Goal: Task Accomplishment & Management: Use online tool/utility

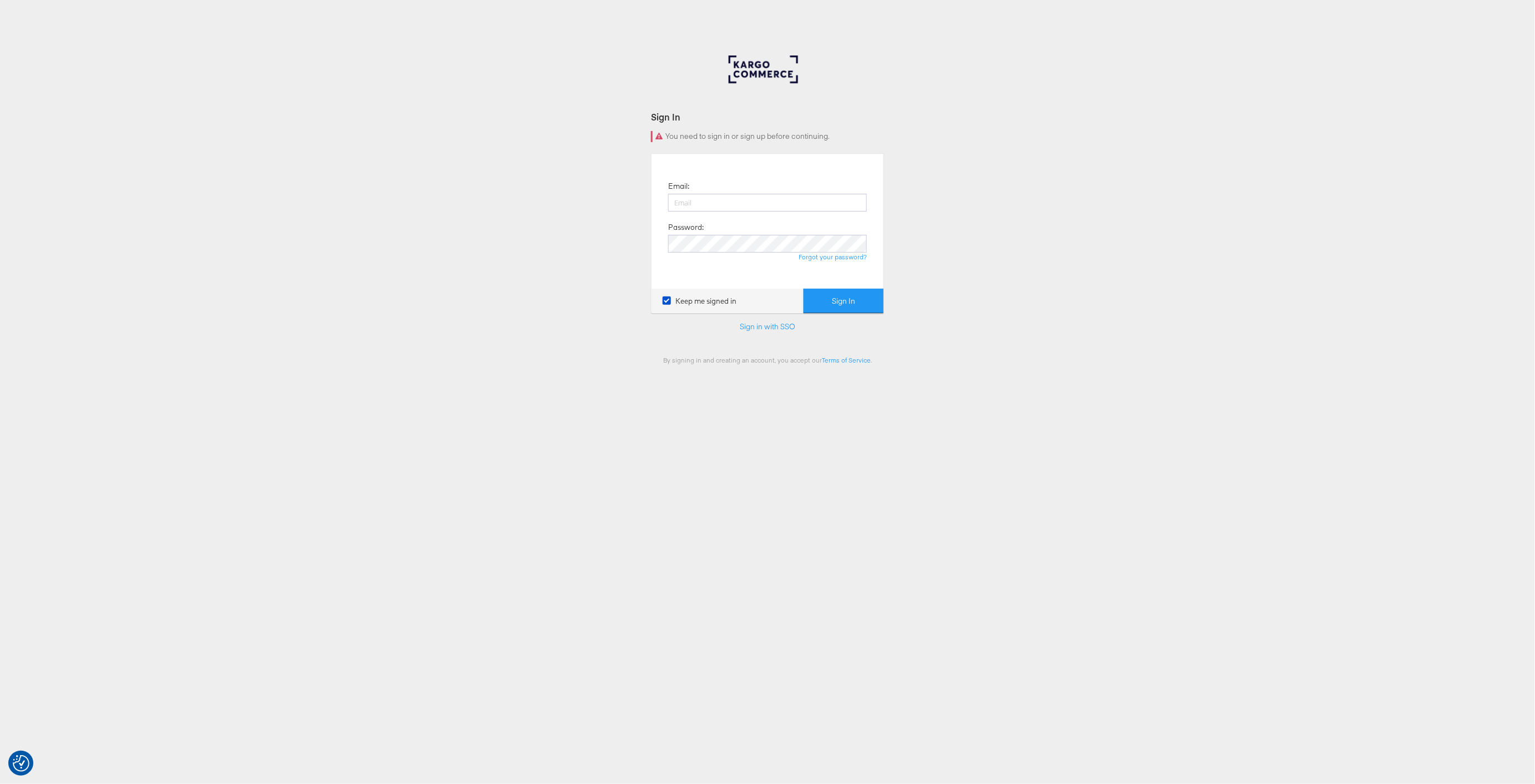
type input "[PERSON_NAME][DOMAIN_NAME][EMAIL_ADDRESS][PERSON_NAME][DOMAIN_NAME]"
click at [857, 307] on button "Sign In" at bounding box center [843, 301] width 80 height 25
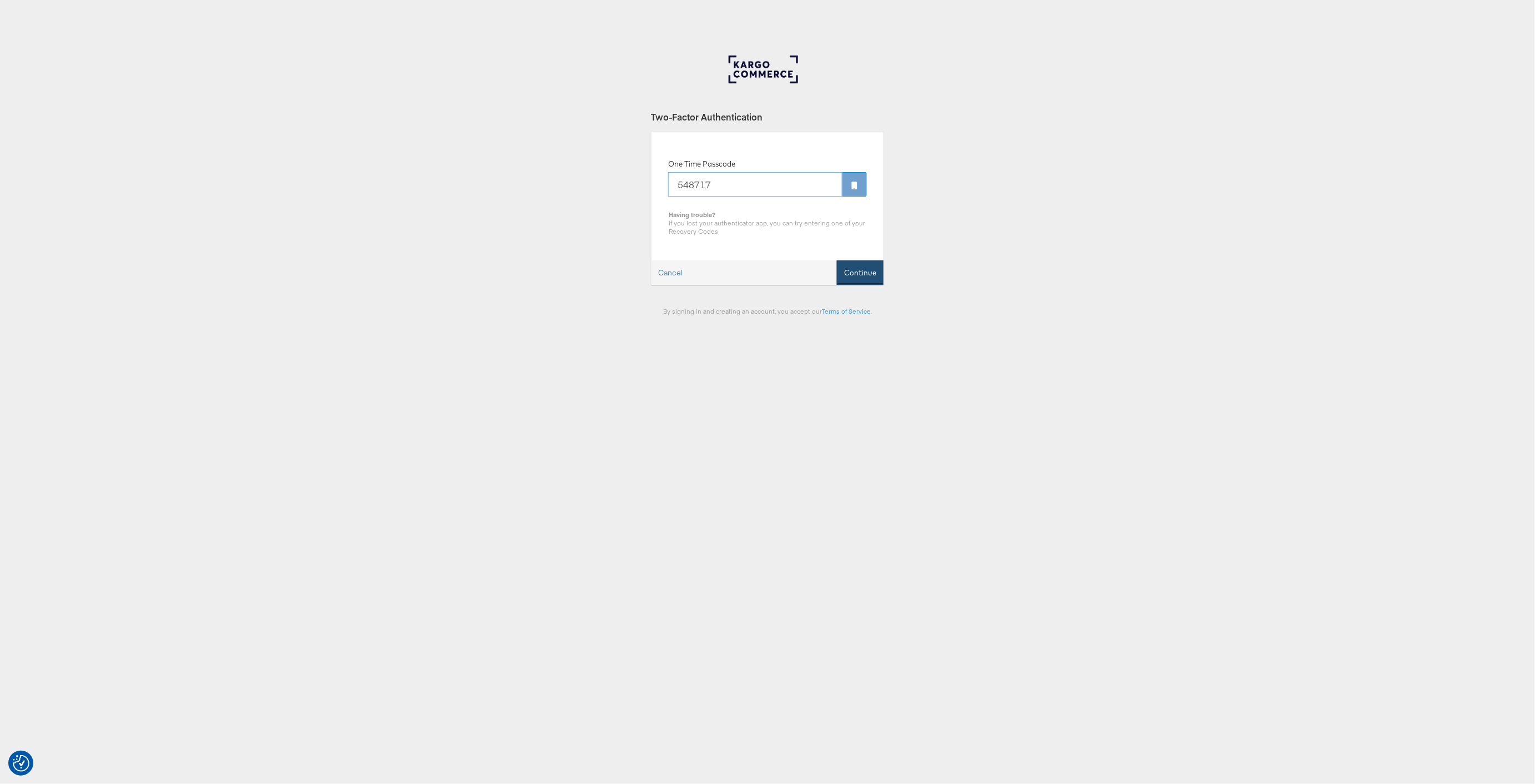
type input "548717"
click at [861, 273] on button "Continue" at bounding box center [860, 272] width 47 height 25
click at [864, 275] on div "Cancel Please Wait ..." at bounding box center [768, 272] width 232 height 25
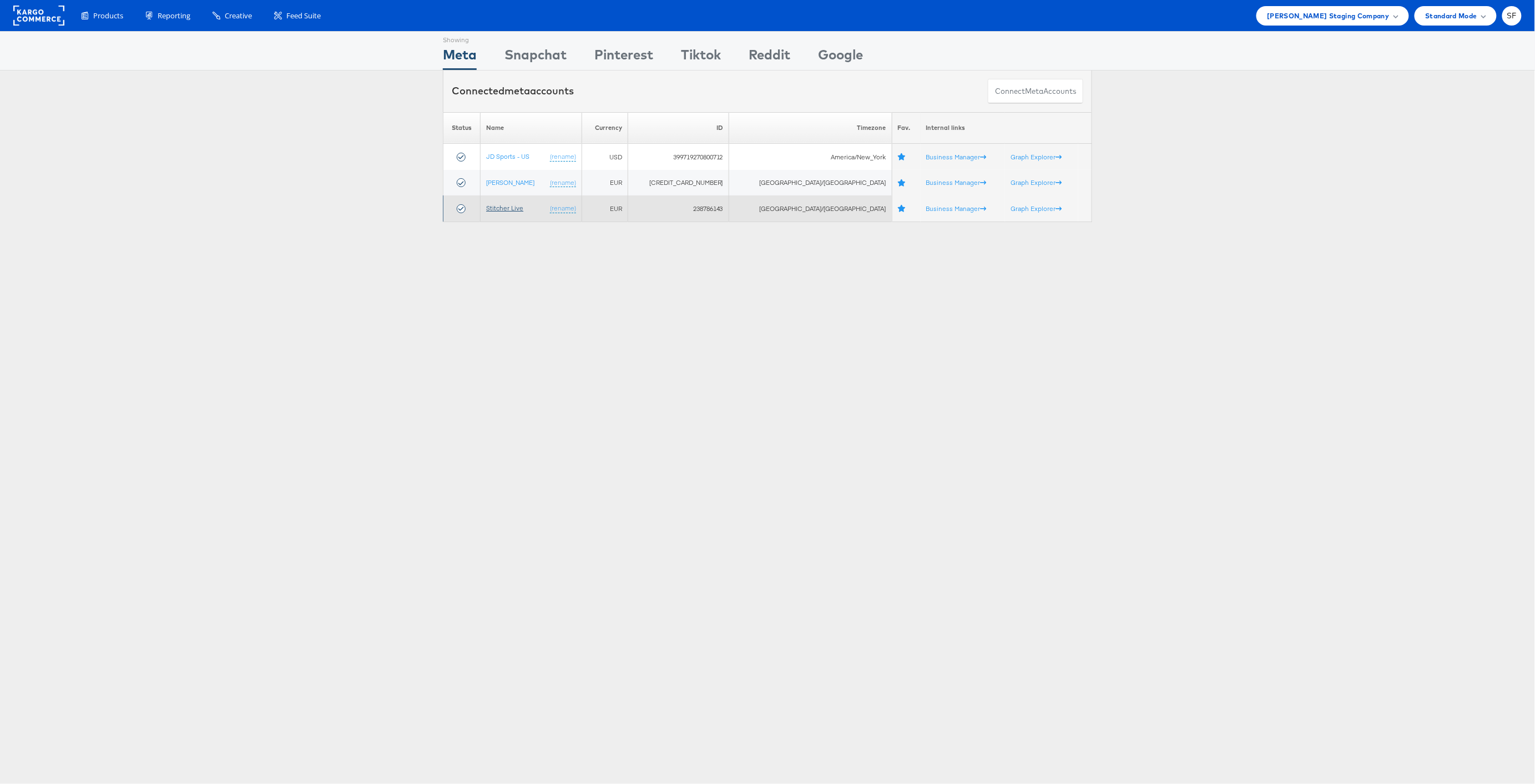
click at [514, 208] on link "Stitcher Live" at bounding box center [505, 208] width 37 height 8
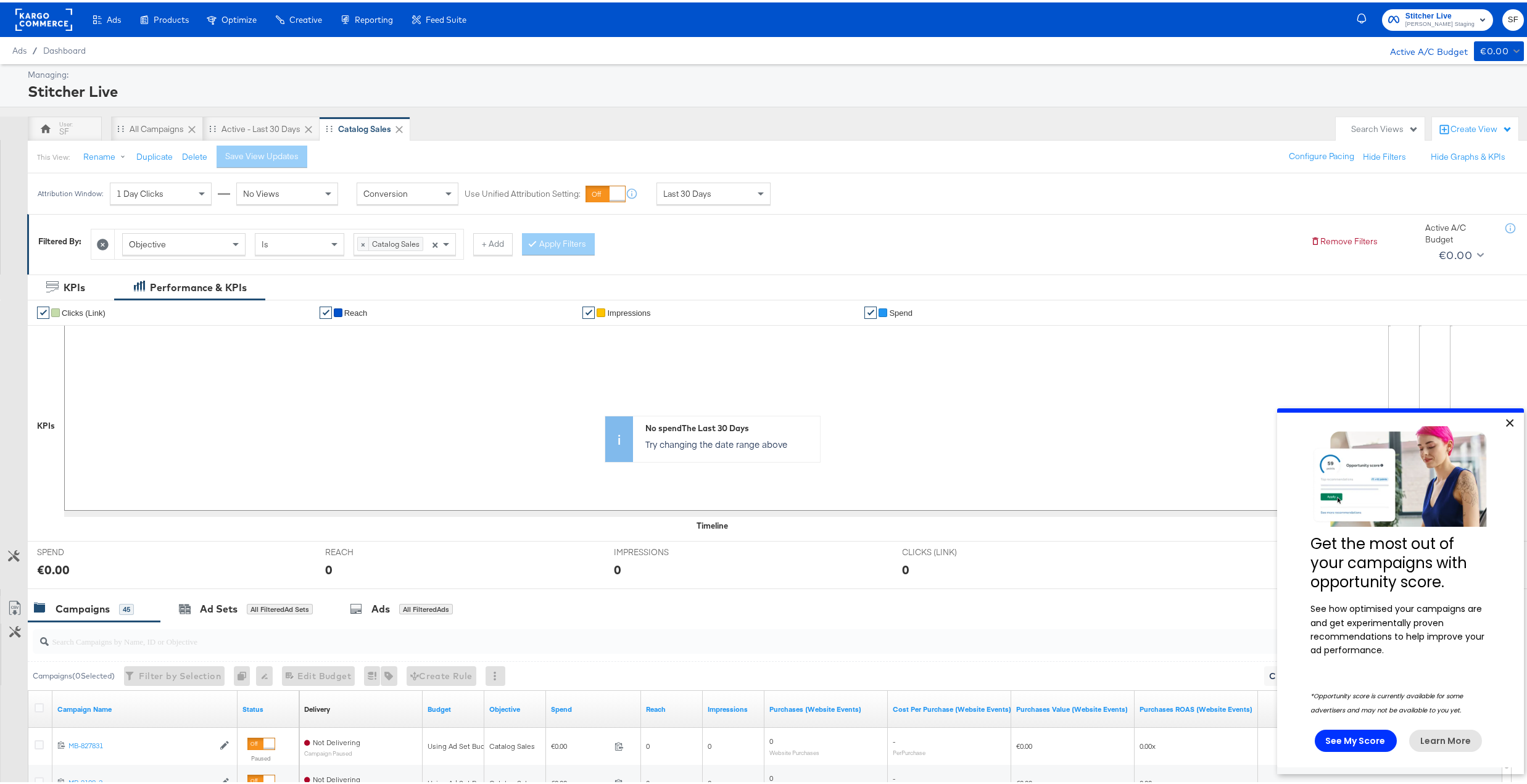
click at [1514, 422] on link "×" at bounding box center [1509, 423] width 21 height 22
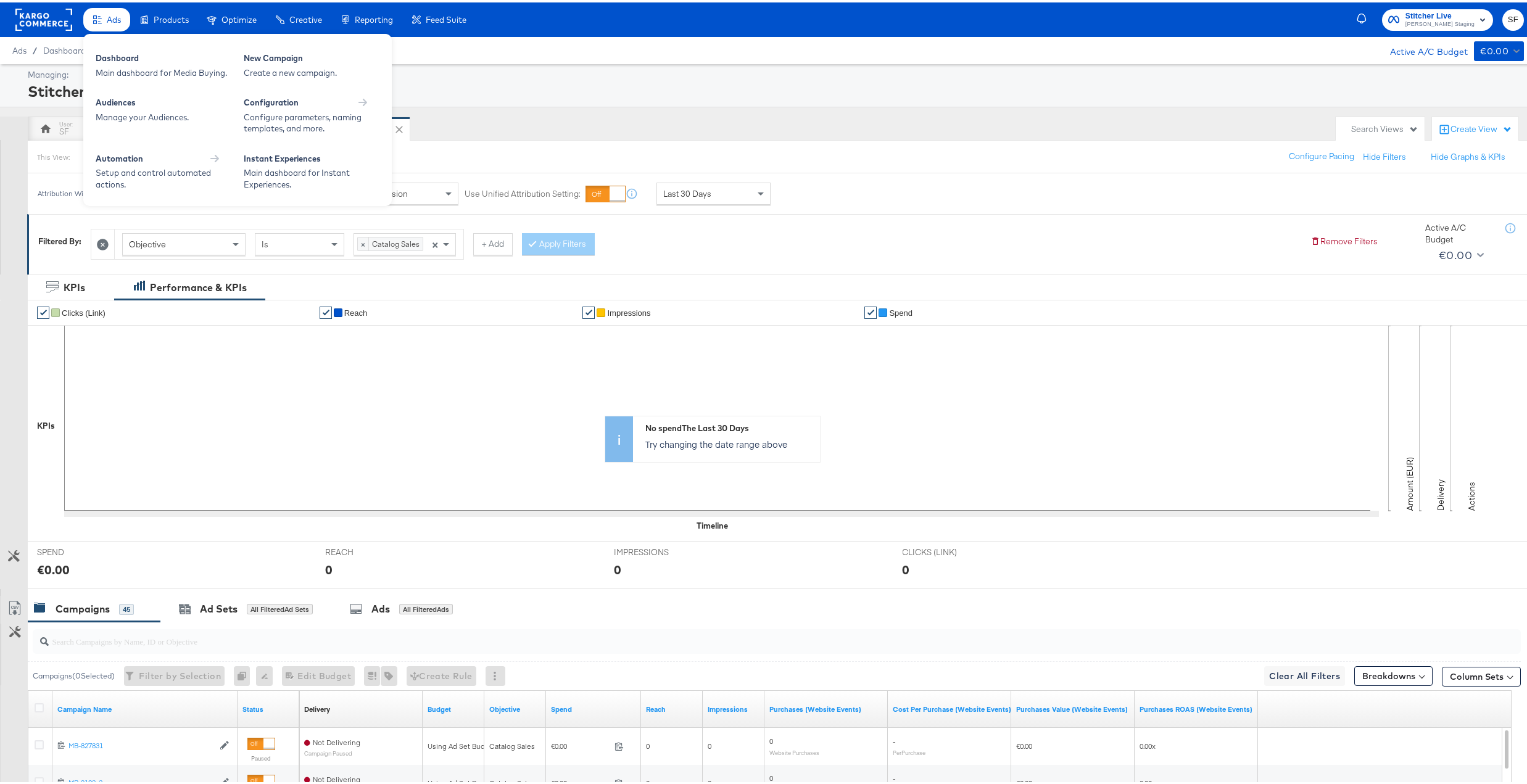
click at [112, 17] on span "Ads" at bounding box center [114, 17] width 14 height 10
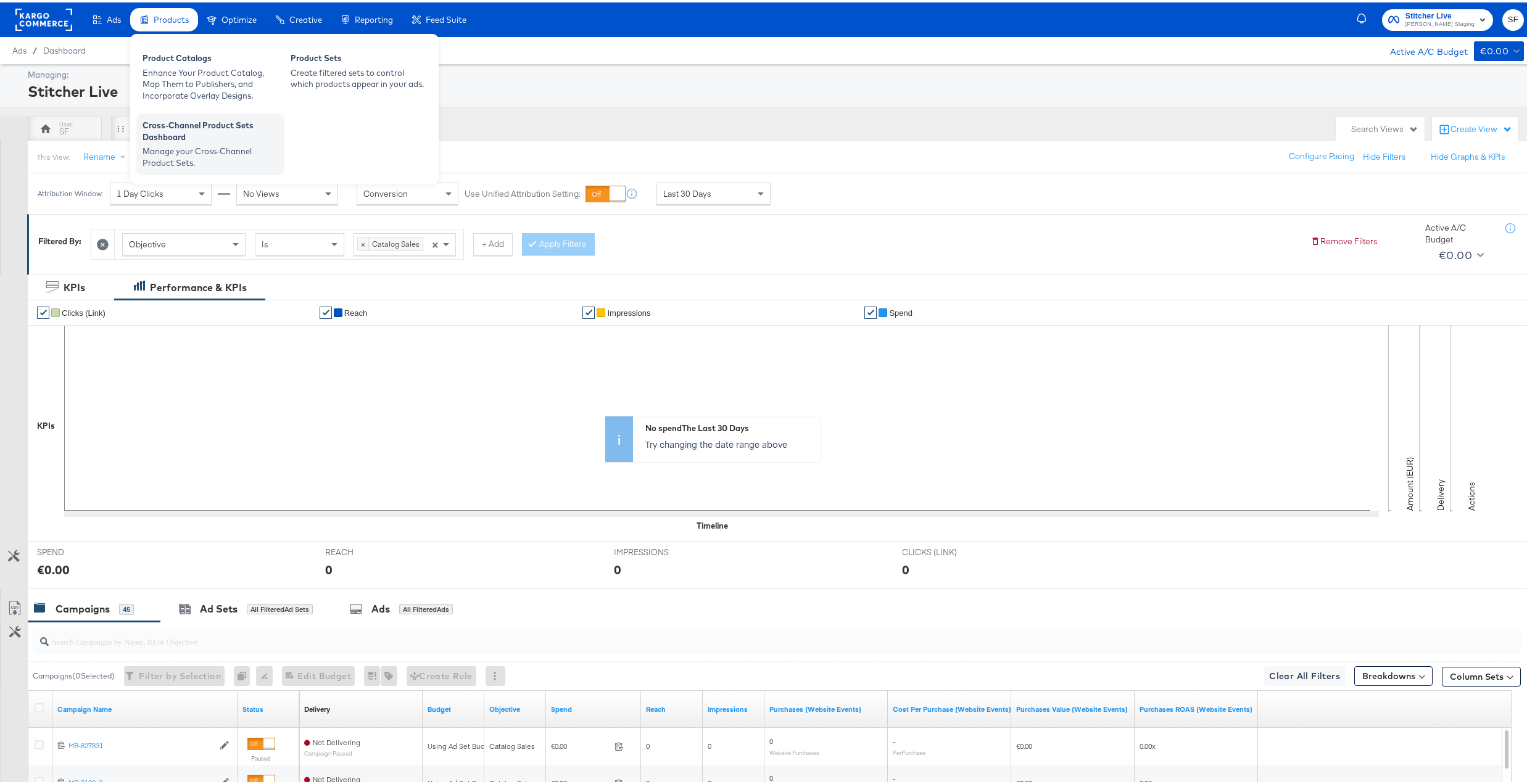
click at [188, 143] on div "Manage your Cross-Channel Product Sets." at bounding box center [210, 154] width 136 height 23
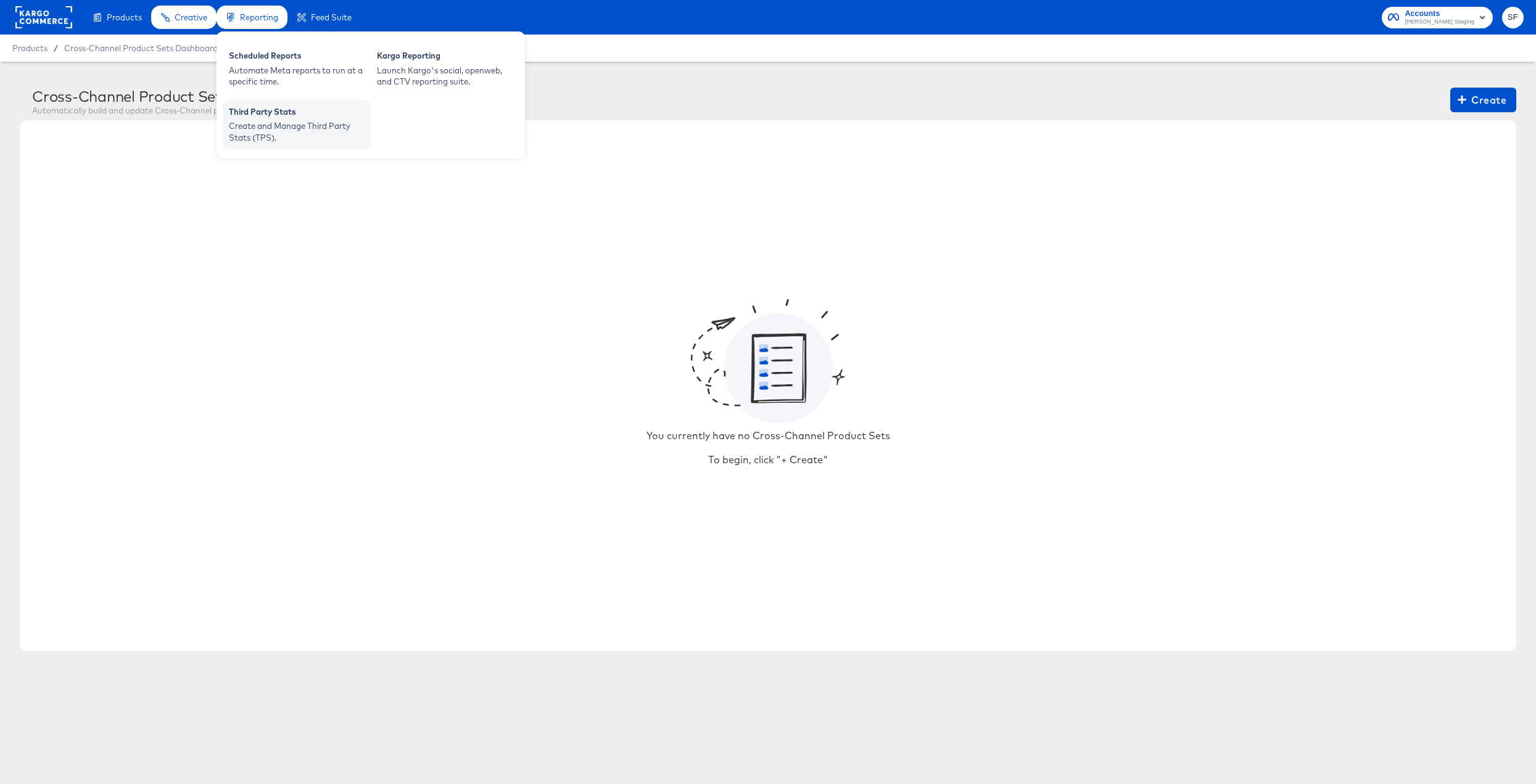
click at [235, 128] on div "Create and Manage Third Party Stats (TPS)." at bounding box center [297, 132] width 136 height 23
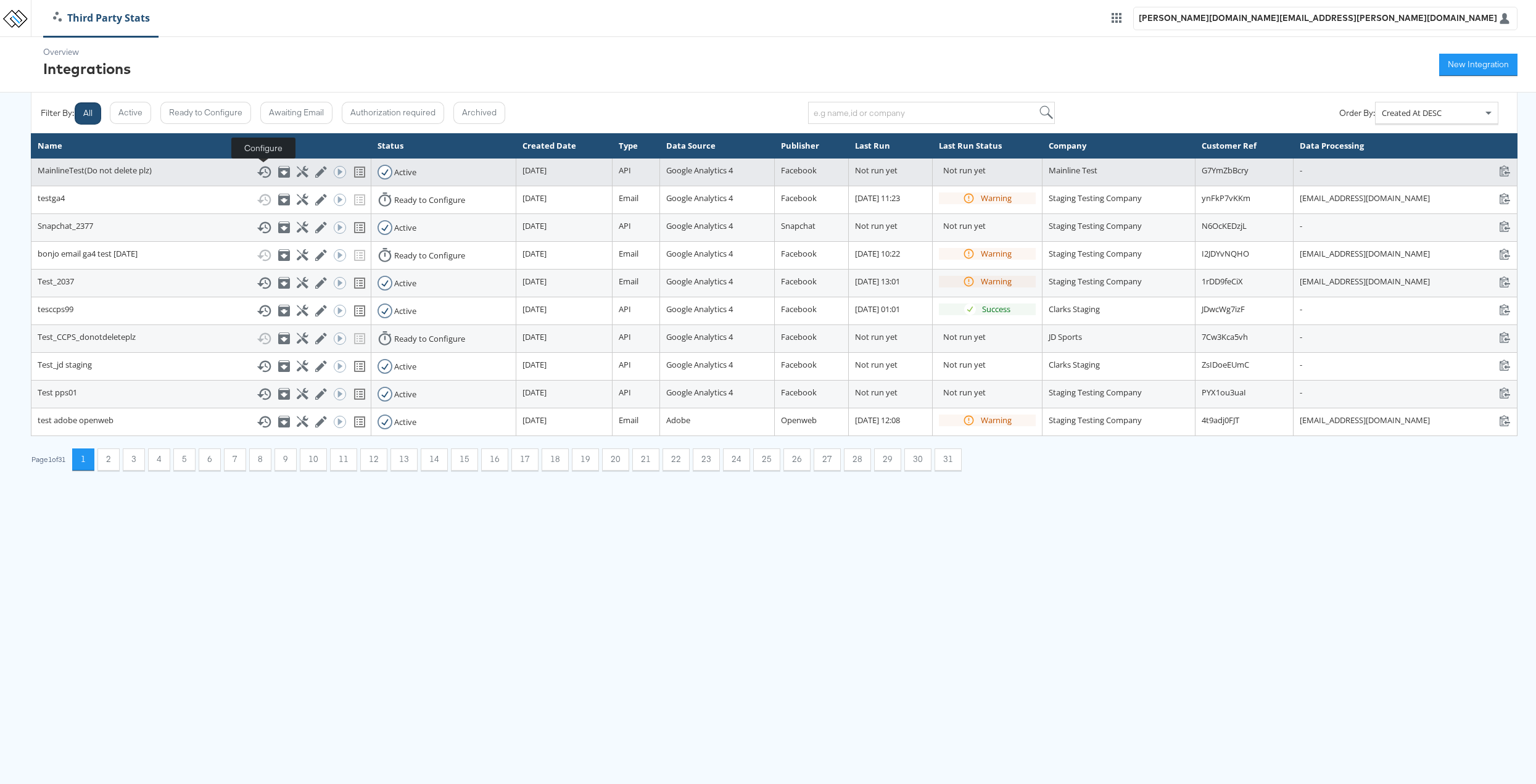
click at [297, 170] on icon at bounding box center [303, 171] width 12 height 12
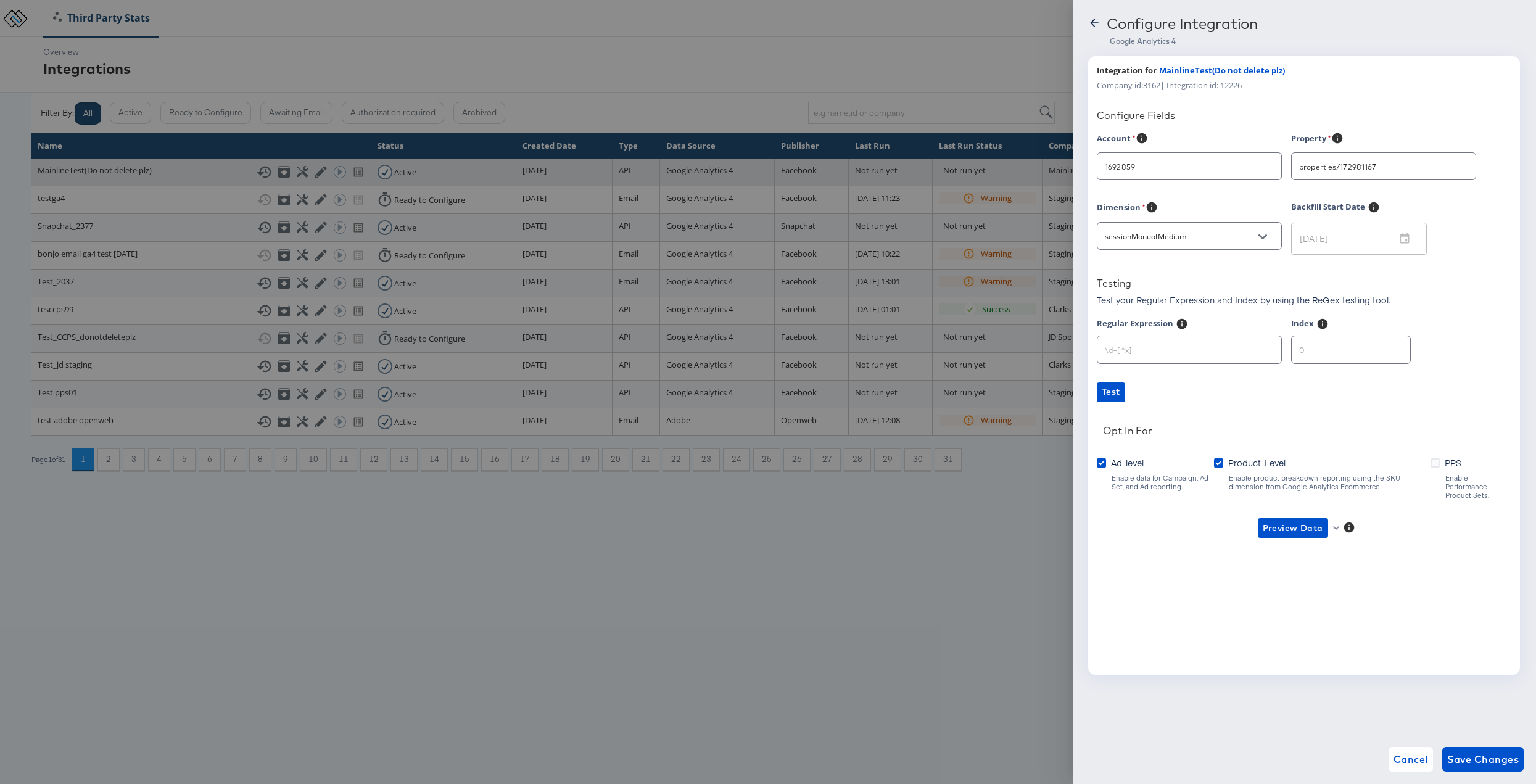
type input "Anthropologie"
click at [1416, 756] on span "Cancel" at bounding box center [1411, 759] width 35 height 17
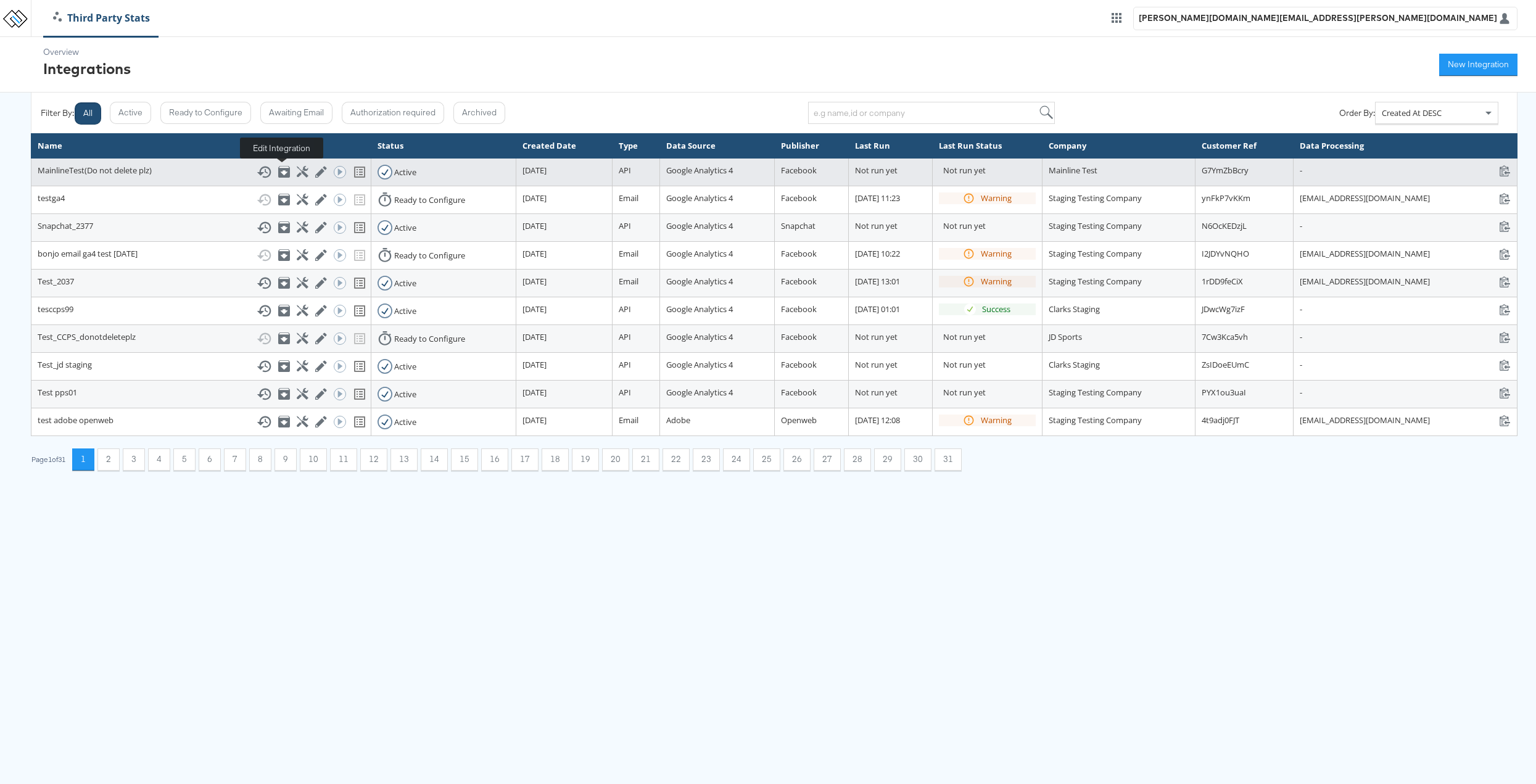
click at [315, 171] on icon at bounding box center [321, 171] width 12 height 12
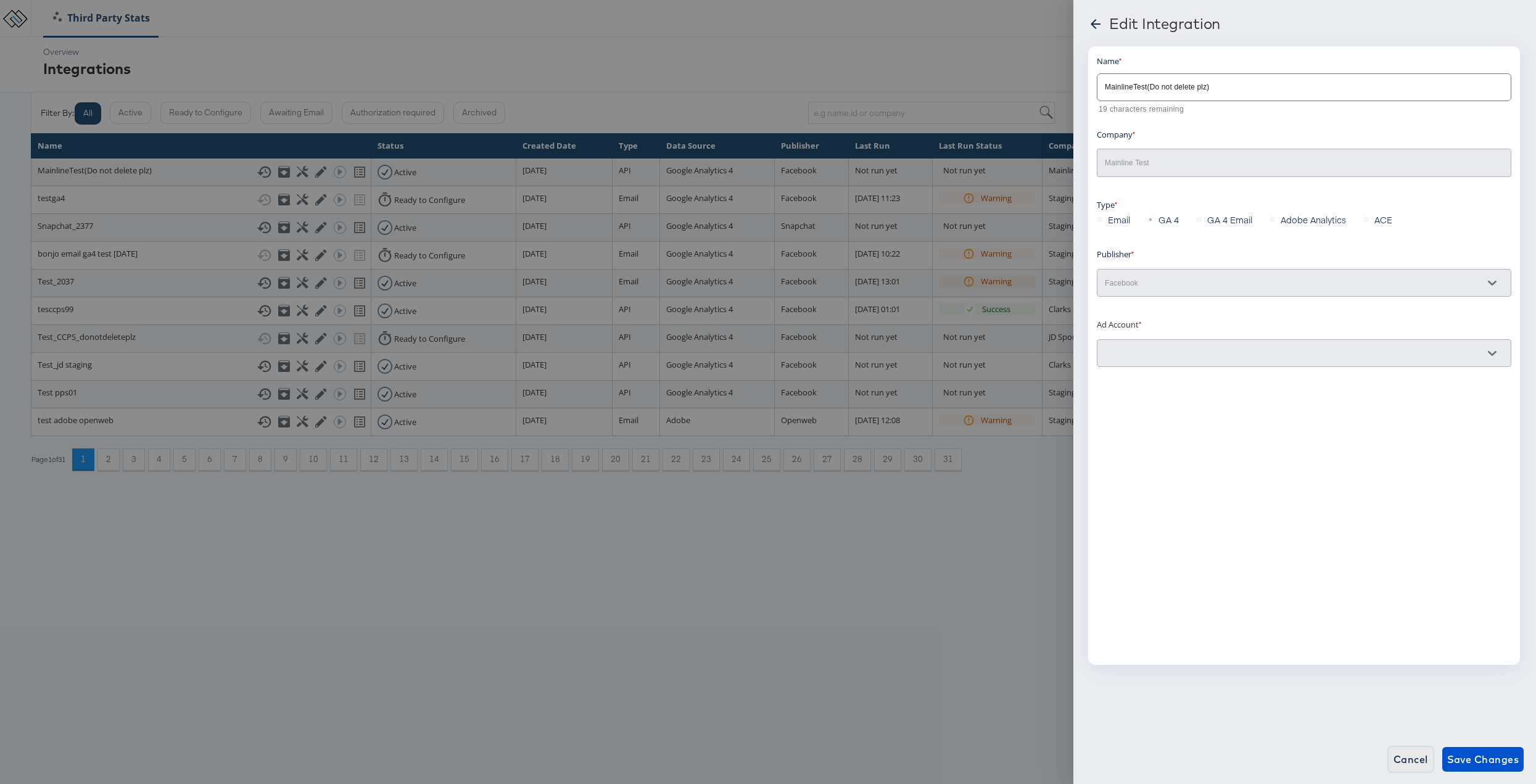
click at [1420, 760] on span "Cancel" at bounding box center [1411, 759] width 35 height 17
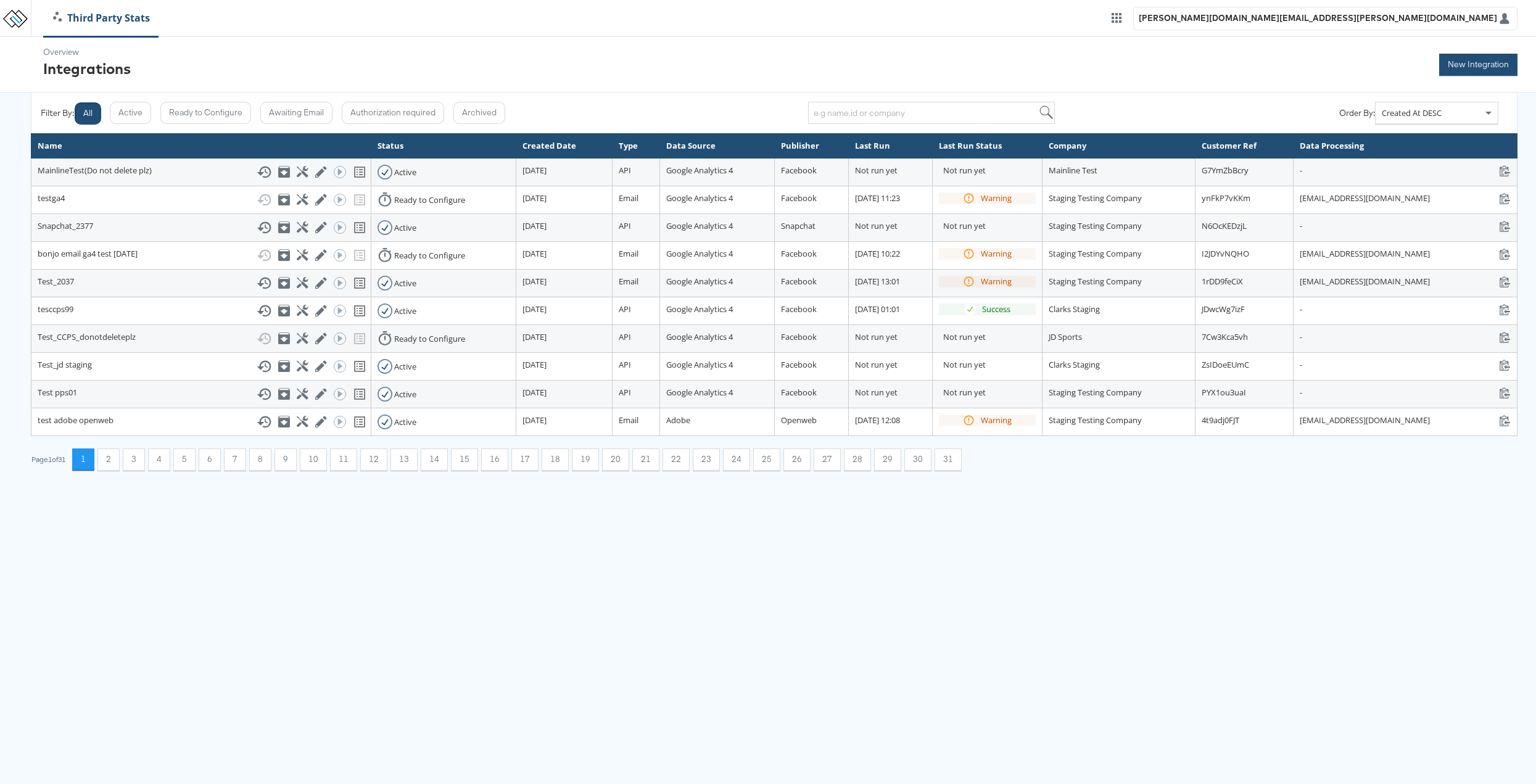
click at [1467, 71] on button "New Integration" at bounding box center [1478, 64] width 79 height 22
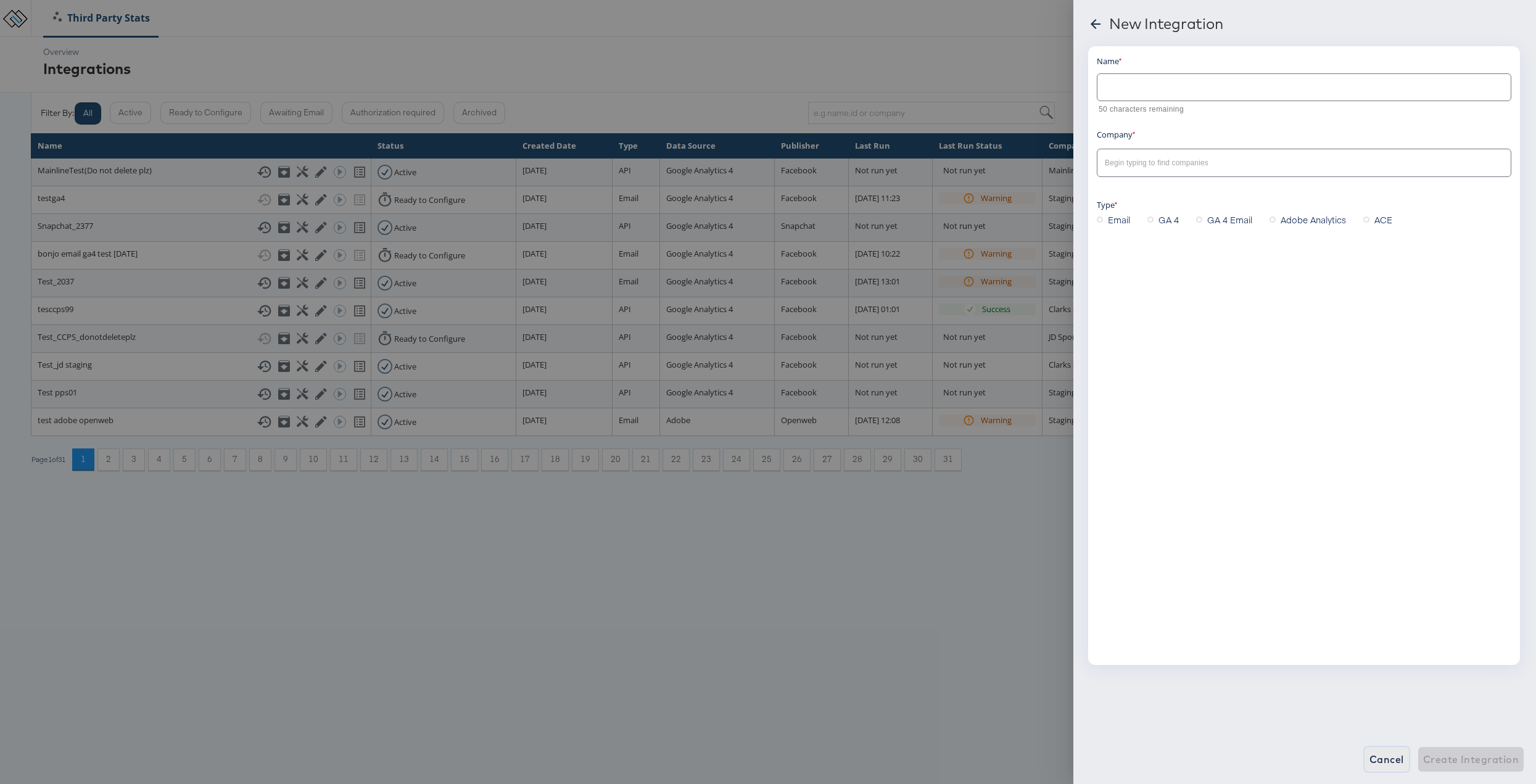
click at [1378, 763] on span "Cancel" at bounding box center [1387, 759] width 35 height 17
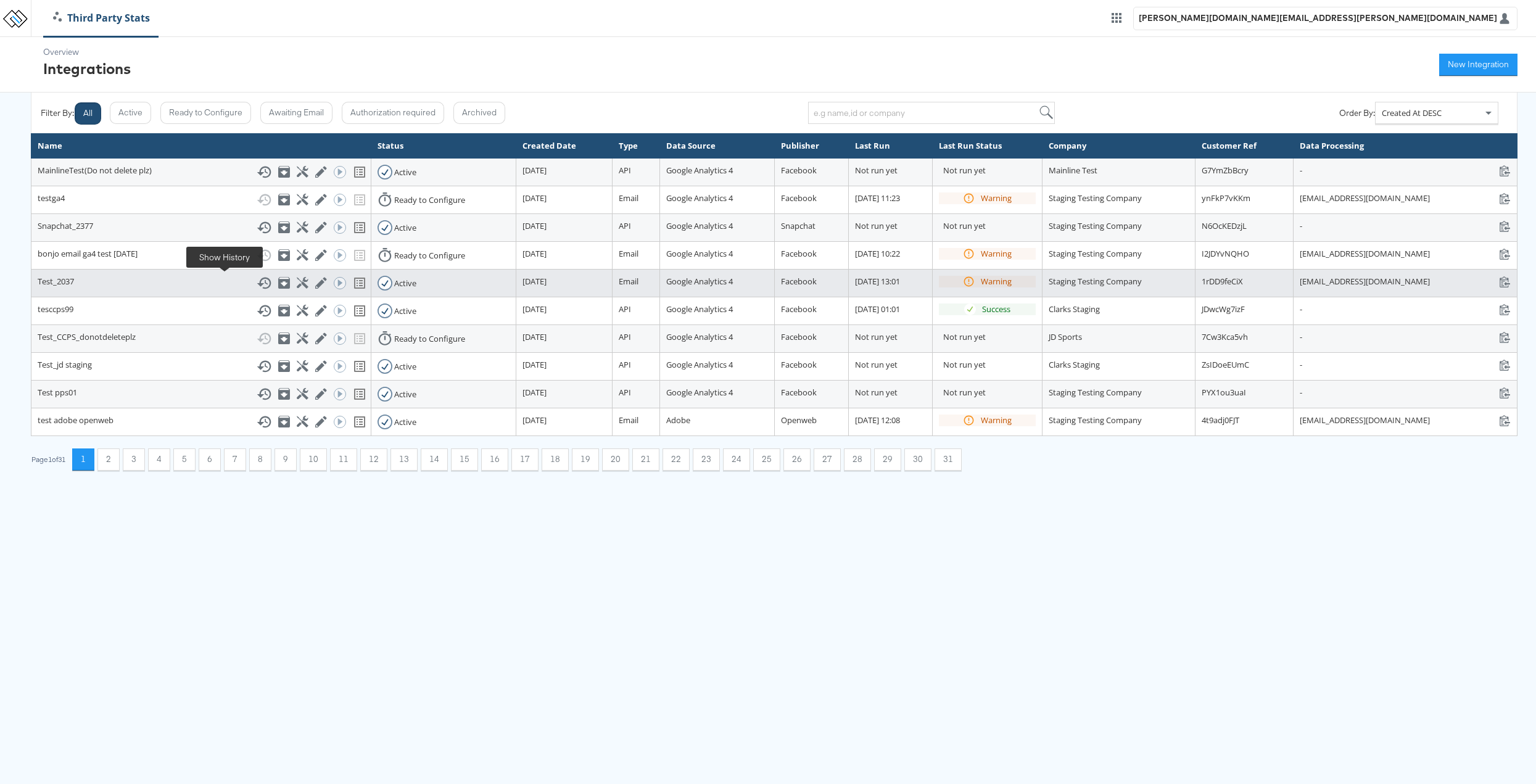
click at [256, 284] on icon at bounding box center [264, 283] width 14 height 12
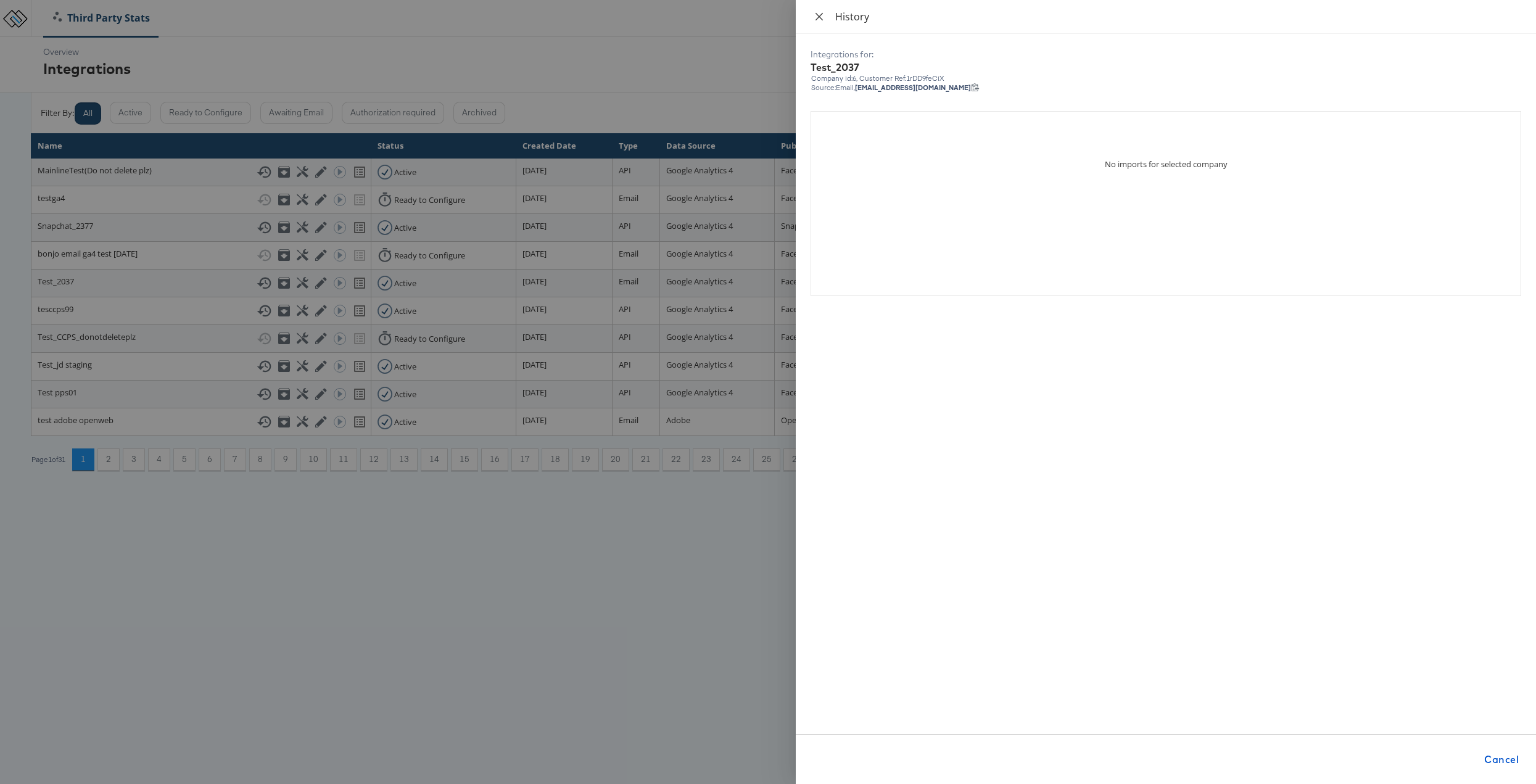
click at [823, 16] on icon "close" at bounding box center [819, 17] width 10 height 10
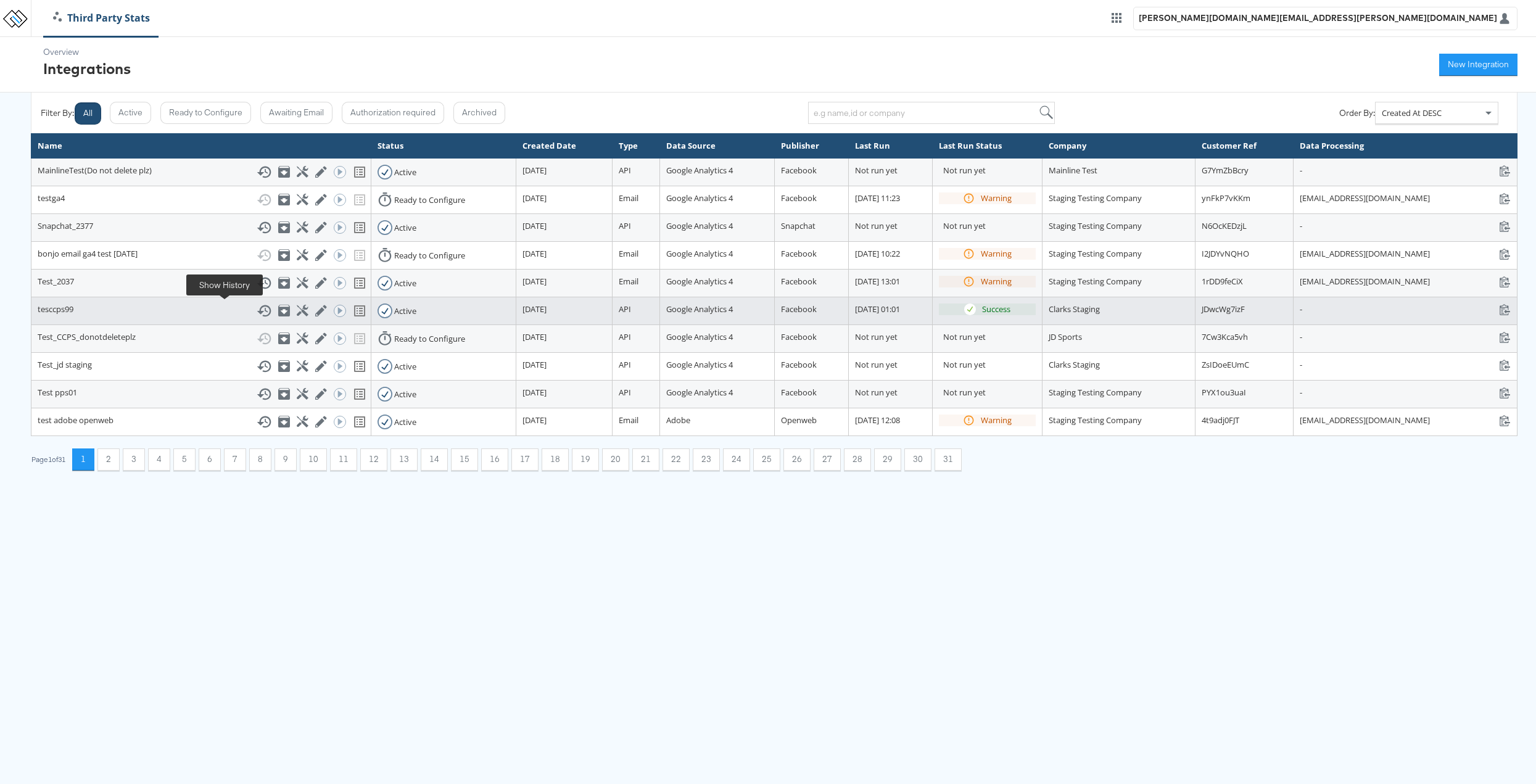
click at [256, 309] on icon at bounding box center [264, 310] width 15 height 15
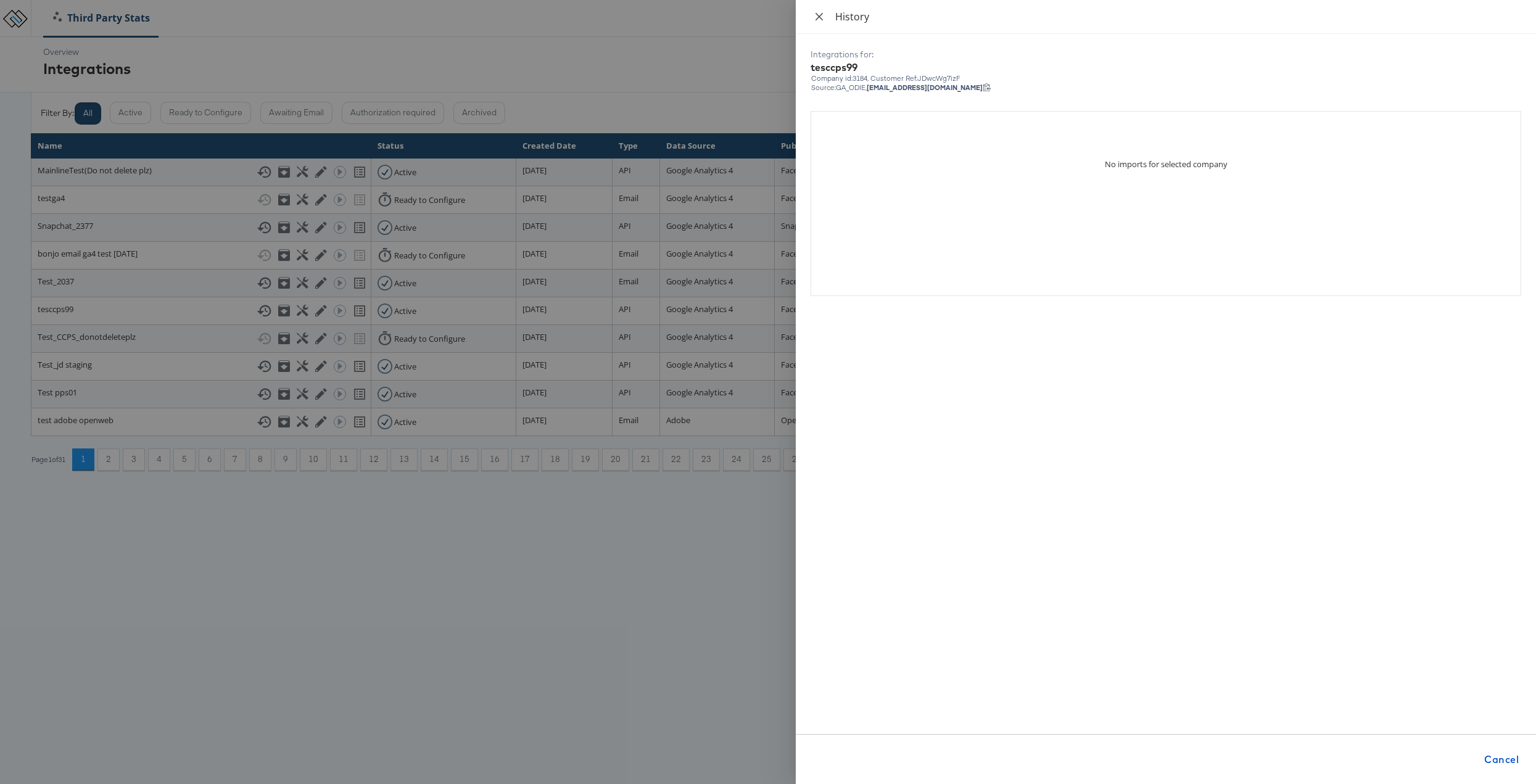
click at [822, 18] on icon "close" at bounding box center [819, 17] width 10 height 10
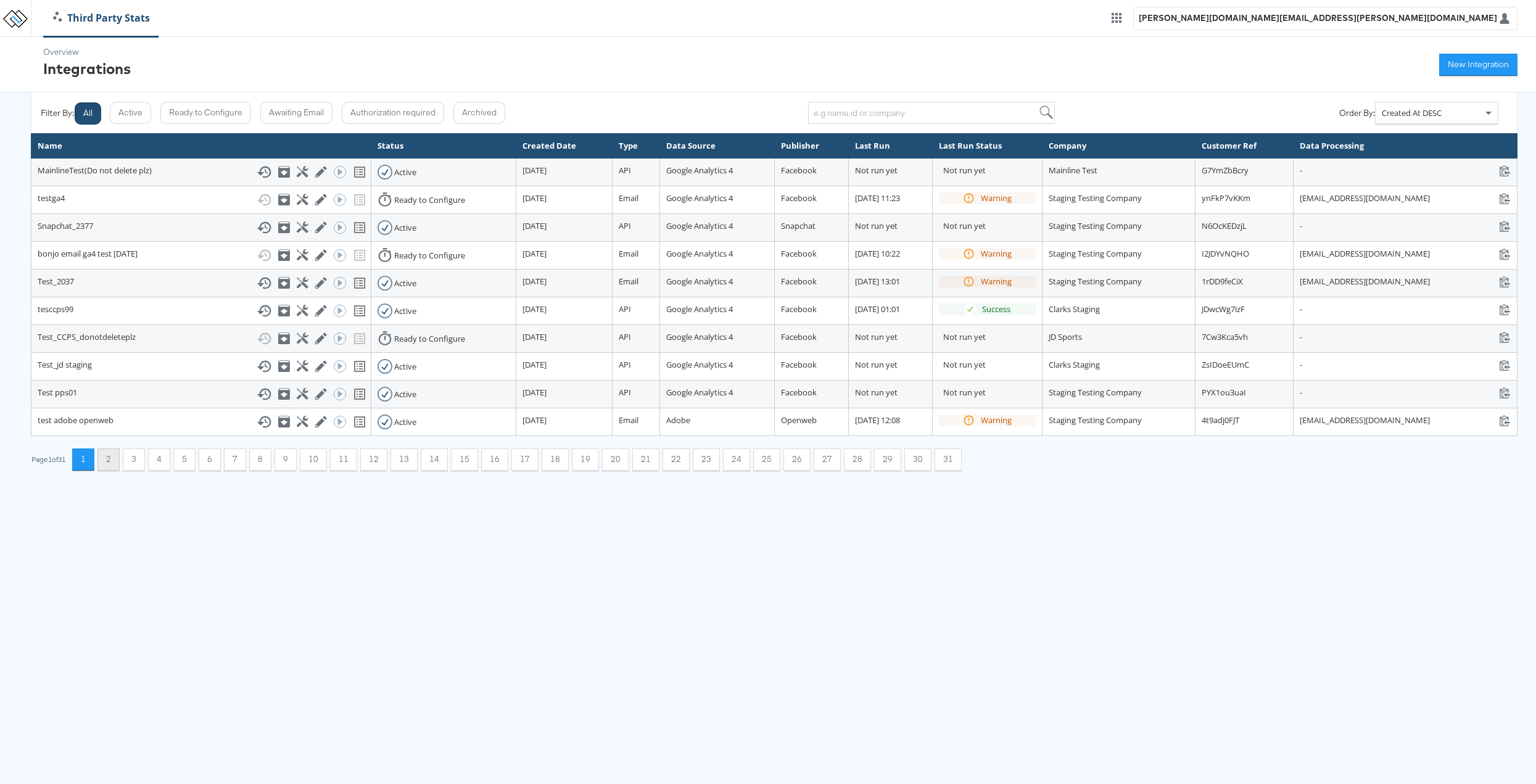
click at [112, 462] on button "2" at bounding box center [108, 459] width 22 height 22
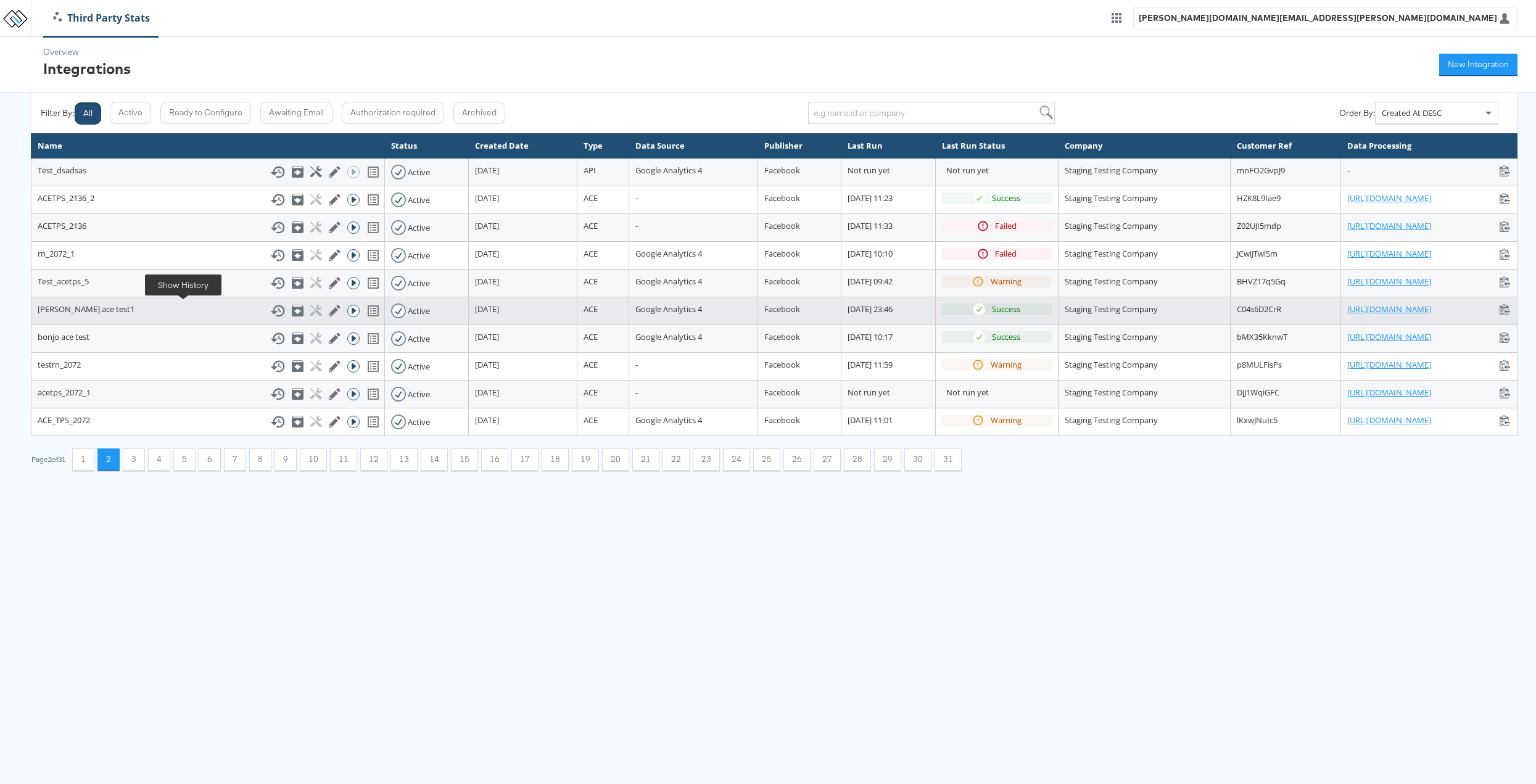
click at [270, 308] on icon at bounding box center [277, 310] width 15 height 15
